Goal: Book appointment/travel/reservation

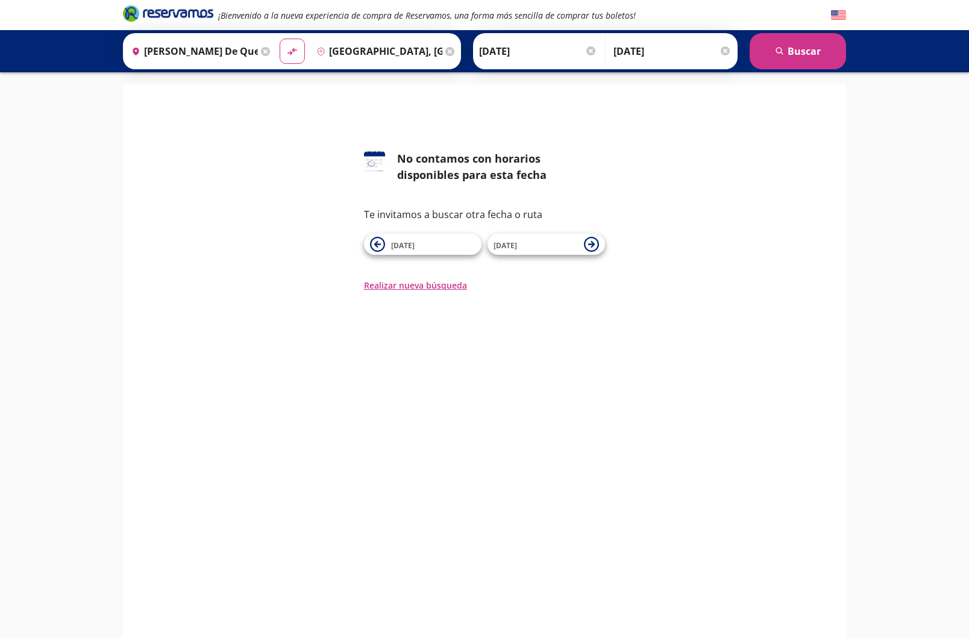
click at [729, 50] on div at bounding box center [725, 50] width 9 height 9
click at [816, 58] on button "search [GEOGRAPHIC_DATA]" at bounding box center [798, 51] width 96 height 36
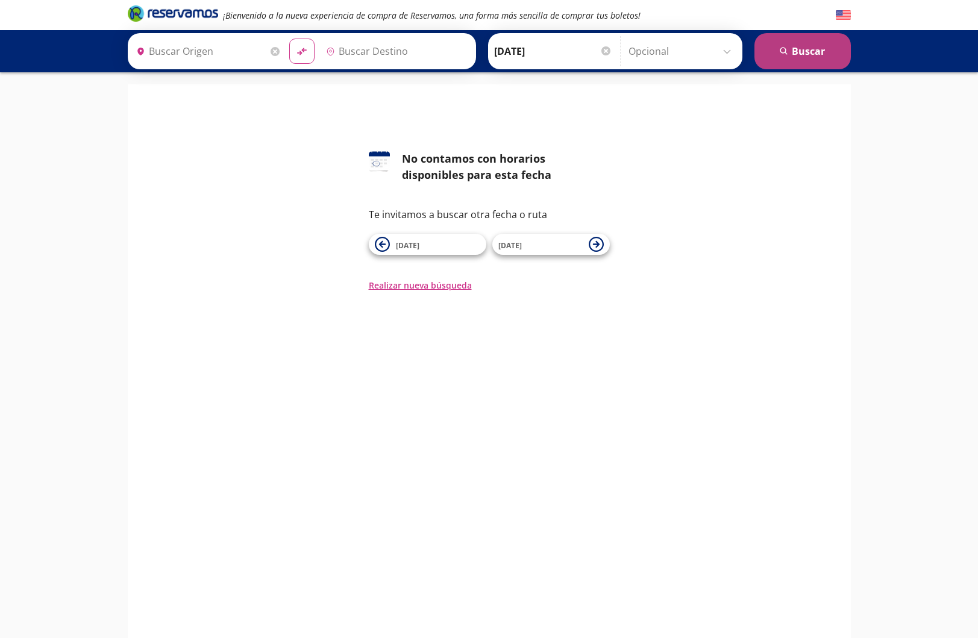
type input "[PERSON_NAME] de Querétaro, [GEOGRAPHIC_DATA]"
type input "[GEOGRAPHIC_DATA], [GEOGRAPHIC_DATA]"
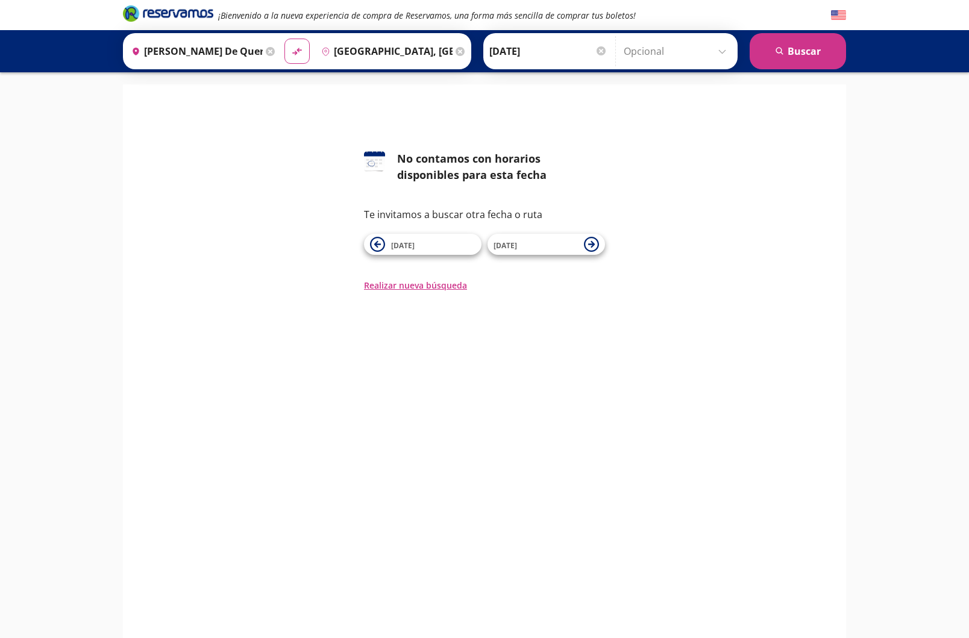
click at [600, 51] on div at bounding box center [601, 50] width 9 height 9
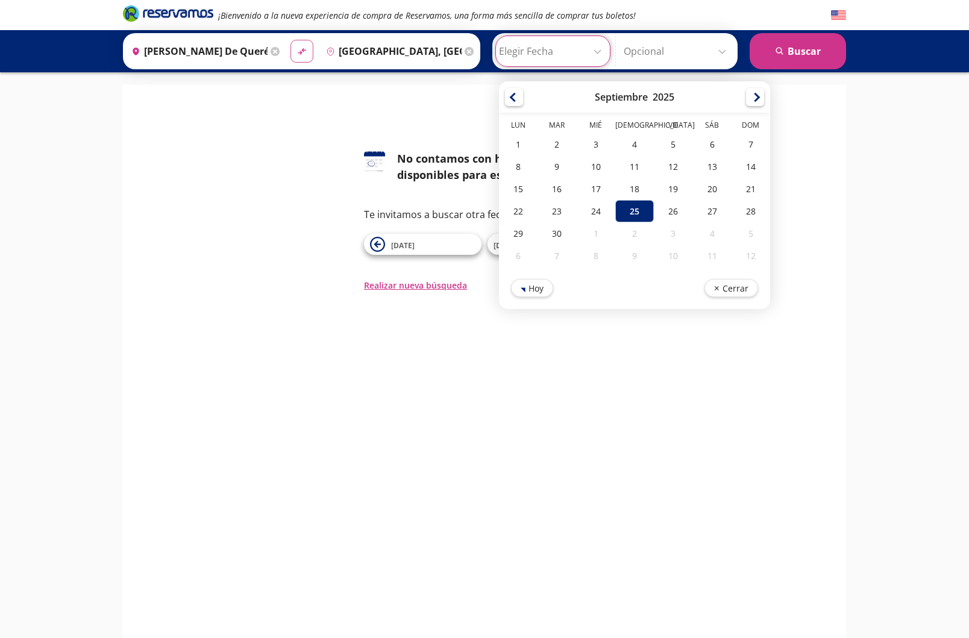
click at [301, 57] on button "material-symbols:compare-arrows-rounded" at bounding box center [302, 51] width 23 height 23
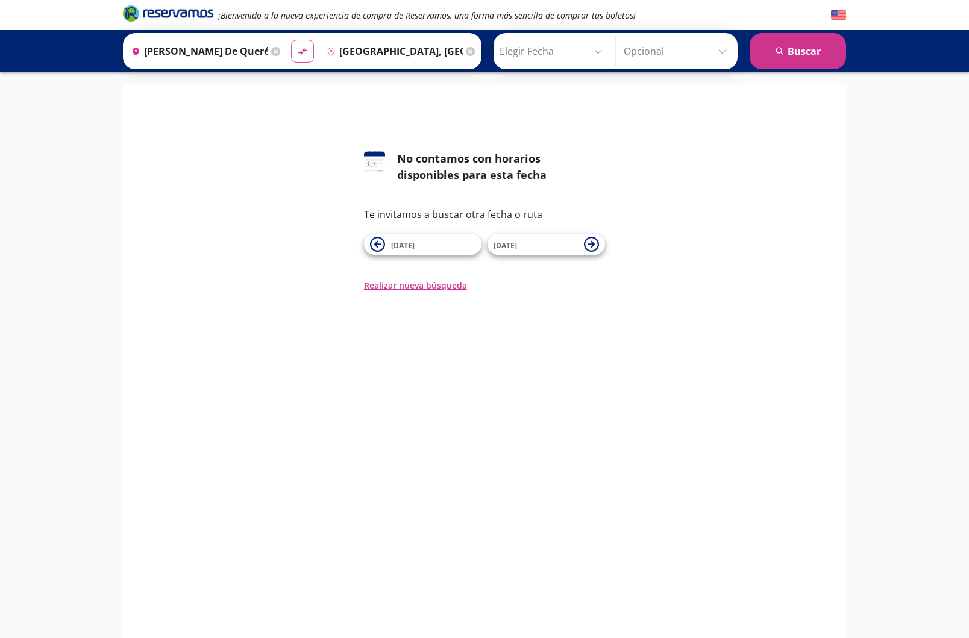
type input "[GEOGRAPHIC_DATA], [GEOGRAPHIC_DATA]"
type input "[PERSON_NAME] de Querétaro, [GEOGRAPHIC_DATA]"
click at [302, 57] on button "material-symbols:compare-arrows-rounded" at bounding box center [302, 51] width 23 height 23
type input "[PERSON_NAME] de Querétaro, [GEOGRAPHIC_DATA]"
type input "[GEOGRAPHIC_DATA], [GEOGRAPHIC_DATA]"
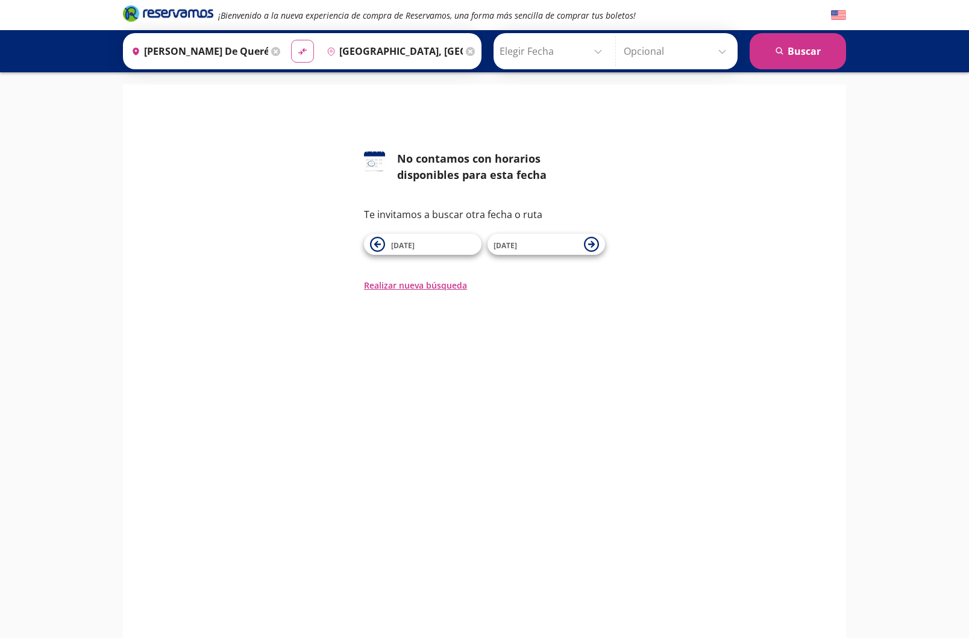
click at [302, 58] on button "material-symbols:compare-arrows-rounded" at bounding box center [302, 51] width 23 height 23
type input "[GEOGRAPHIC_DATA], [GEOGRAPHIC_DATA]"
type input "[PERSON_NAME] de Querétaro, [GEOGRAPHIC_DATA]"
click at [302, 58] on button "material-symbols:compare-arrows-rounded" at bounding box center [302, 51] width 23 height 23
type input "[PERSON_NAME] de Querétaro, [GEOGRAPHIC_DATA]"
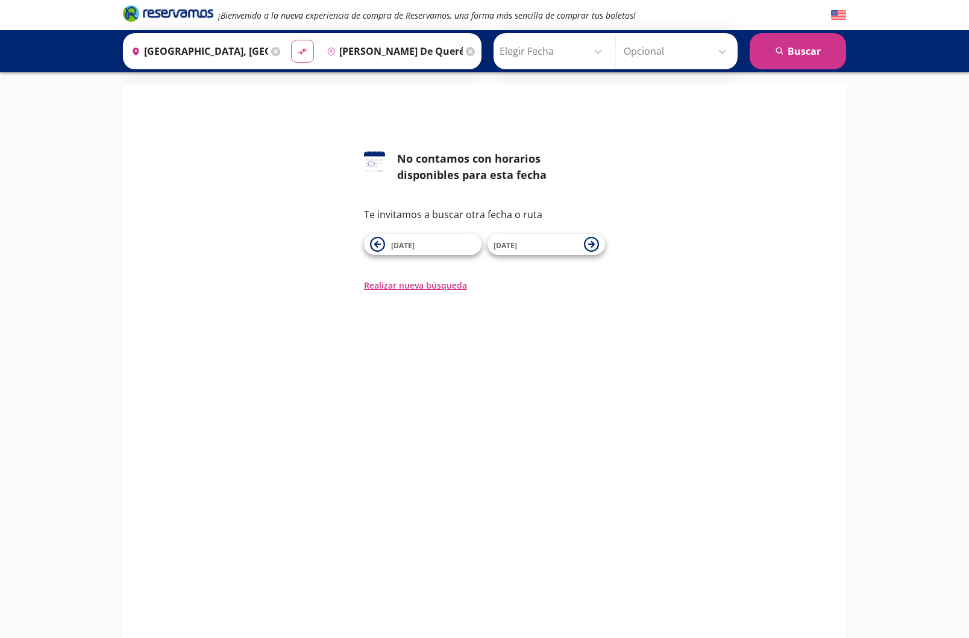
type input "[GEOGRAPHIC_DATA], [GEOGRAPHIC_DATA]"
click at [599, 52] on input "Elegir Fecha" at bounding box center [554, 51] width 108 height 30
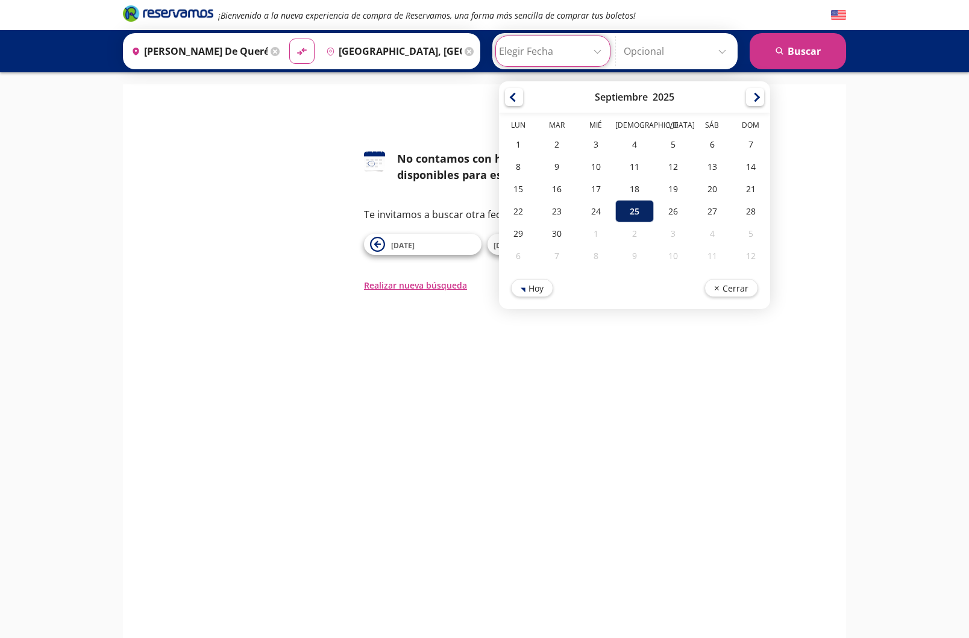
click at [632, 202] on div "25" at bounding box center [634, 211] width 39 height 22
type input "[DATE]"
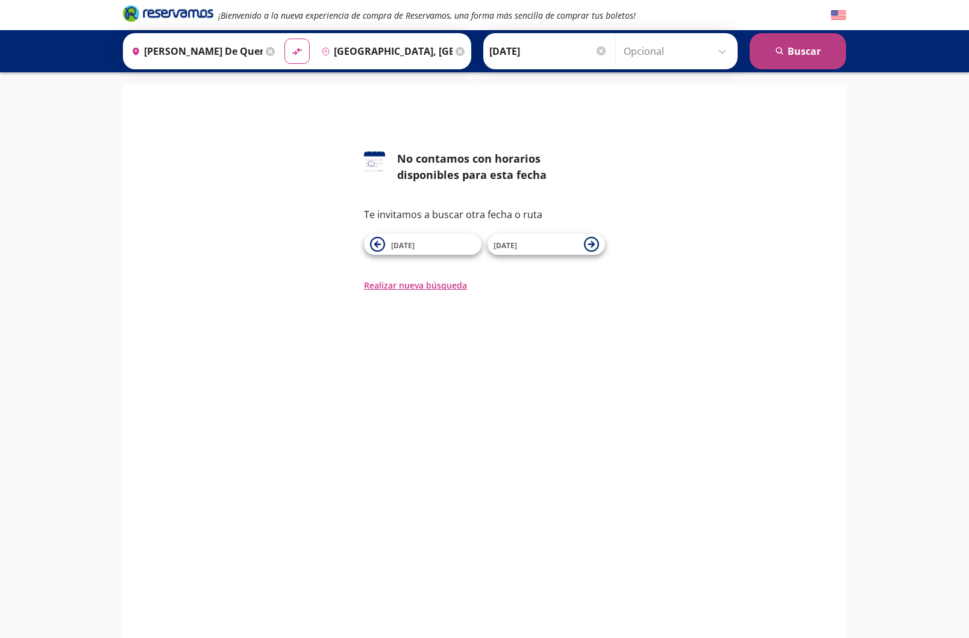
click at [806, 58] on button "search [GEOGRAPHIC_DATA]" at bounding box center [798, 51] width 96 height 36
drag, startPoint x: 806, startPoint y: 58, endPoint x: 402, endPoint y: 289, distance: 465.5
click at [807, 58] on button "search [GEOGRAPHIC_DATA]" at bounding box center [798, 51] width 96 height 36
click at [400, 285] on button "Realizar nueva búsqueda" at bounding box center [415, 285] width 103 height 13
